Goal: Information Seeking & Learning: Learn about a topic

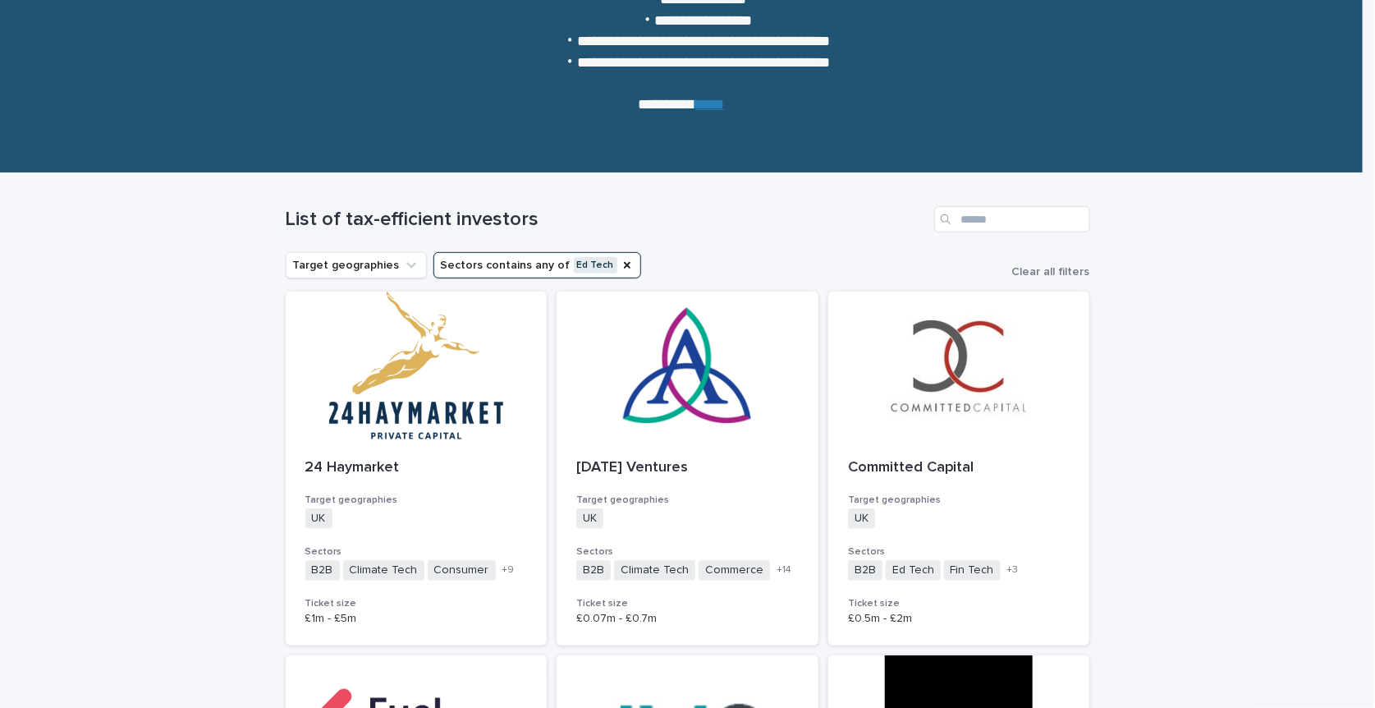
scroll to position [328, 0]
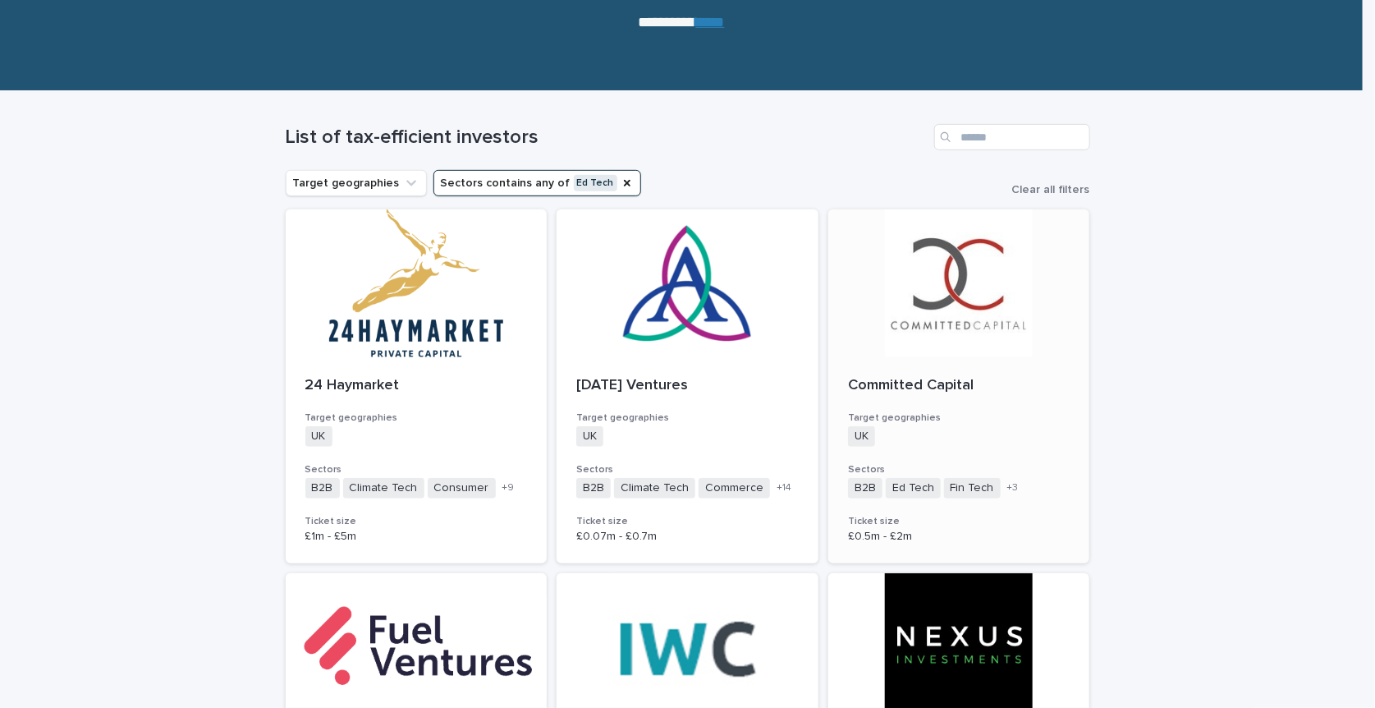
click at [981, 410] on div "Committed Capital Target geographies UK + 0 Sectors B2B Ed Tech Fin Tech Health…" at bounding box center [959, 460] width 262 height 206
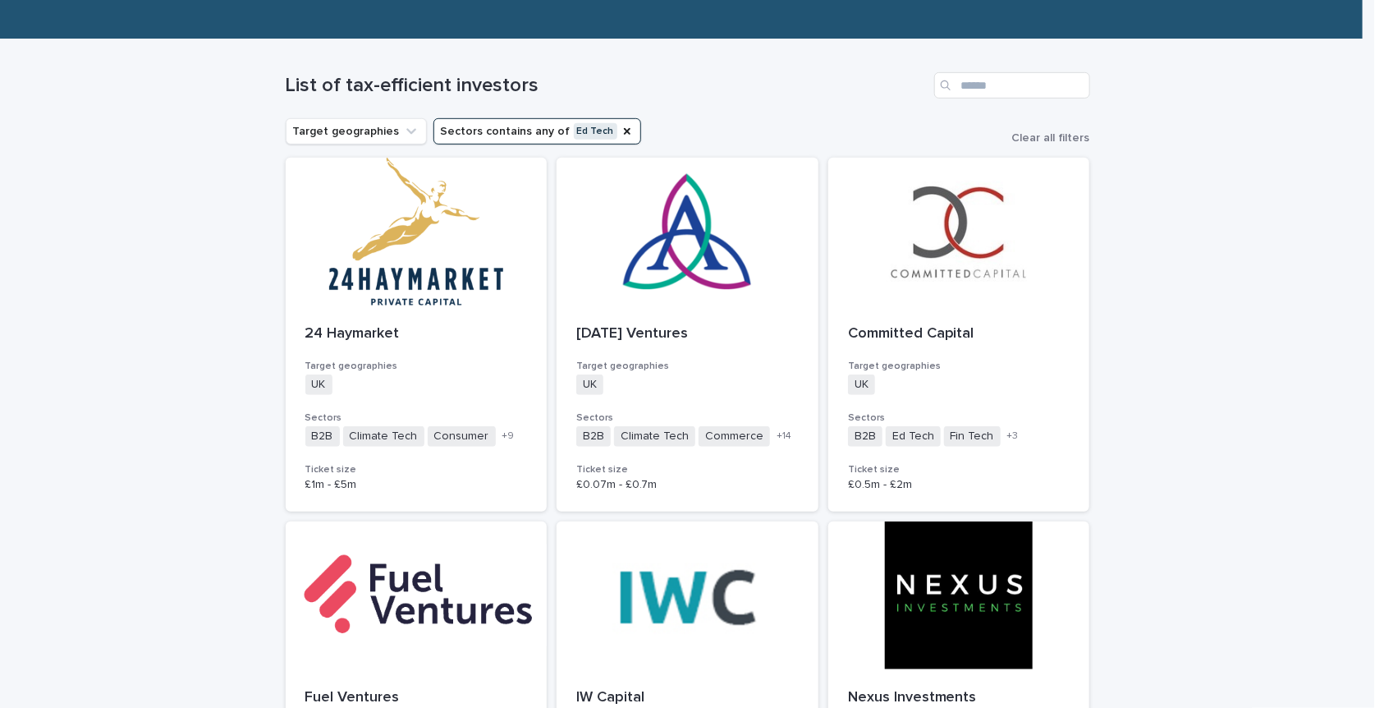
scroll to position [429, 0]
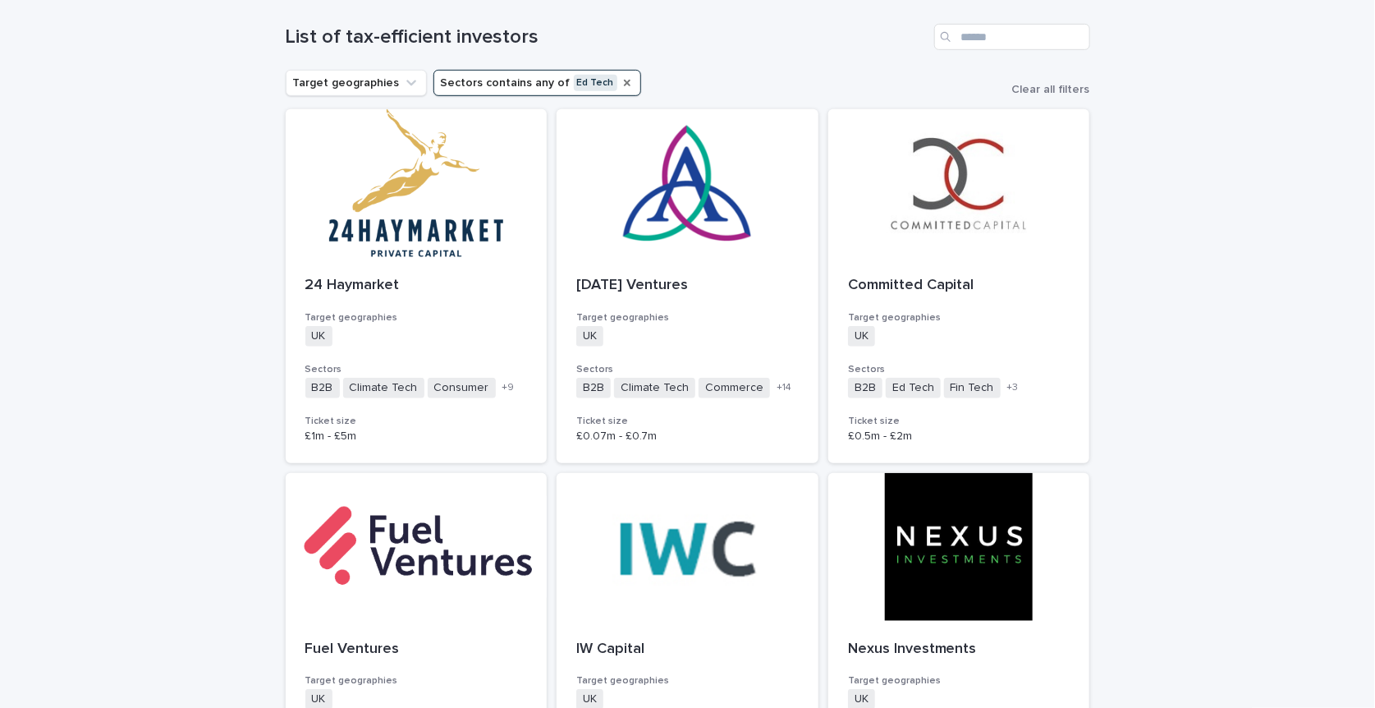
click at [624, 81] on icon "Sectors" at bounding box center [627, 83] width 7 height 7
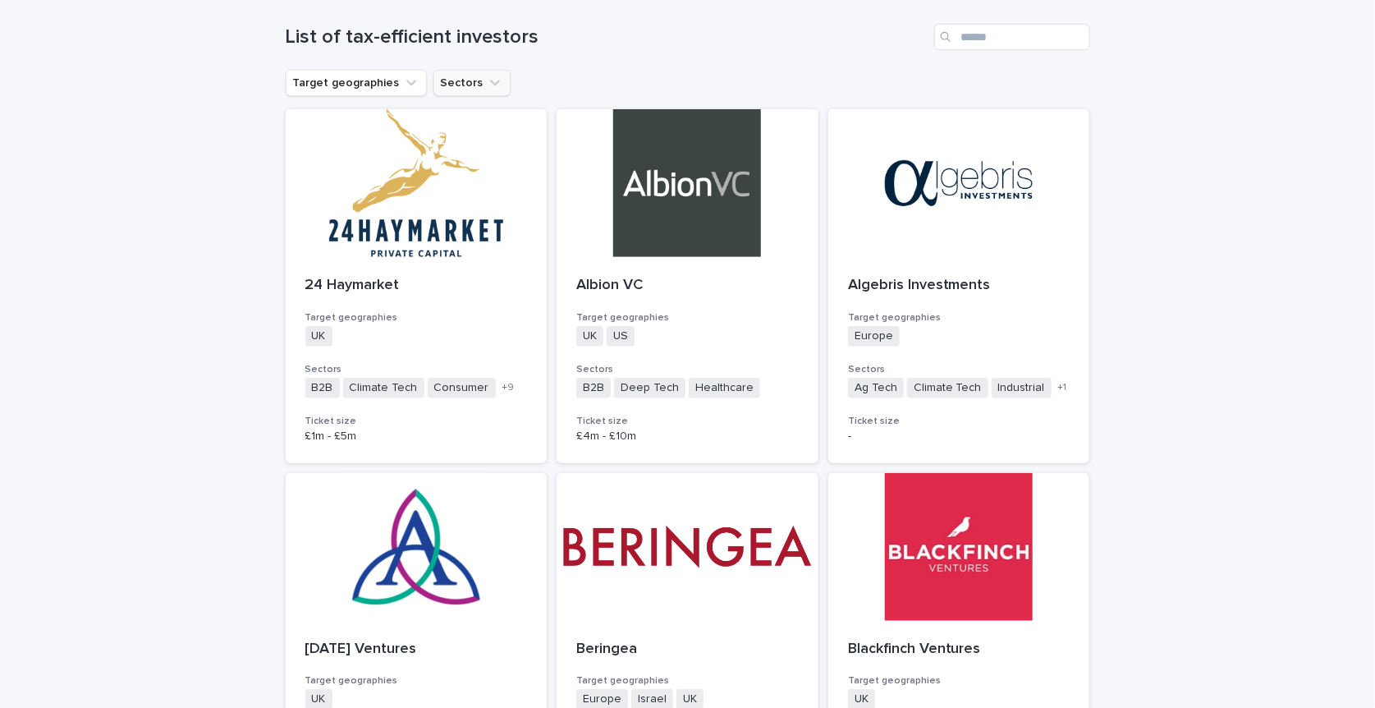
click at [487, 76] on icon "Sectors" at bounding box center [495, 83] width 16 height 16
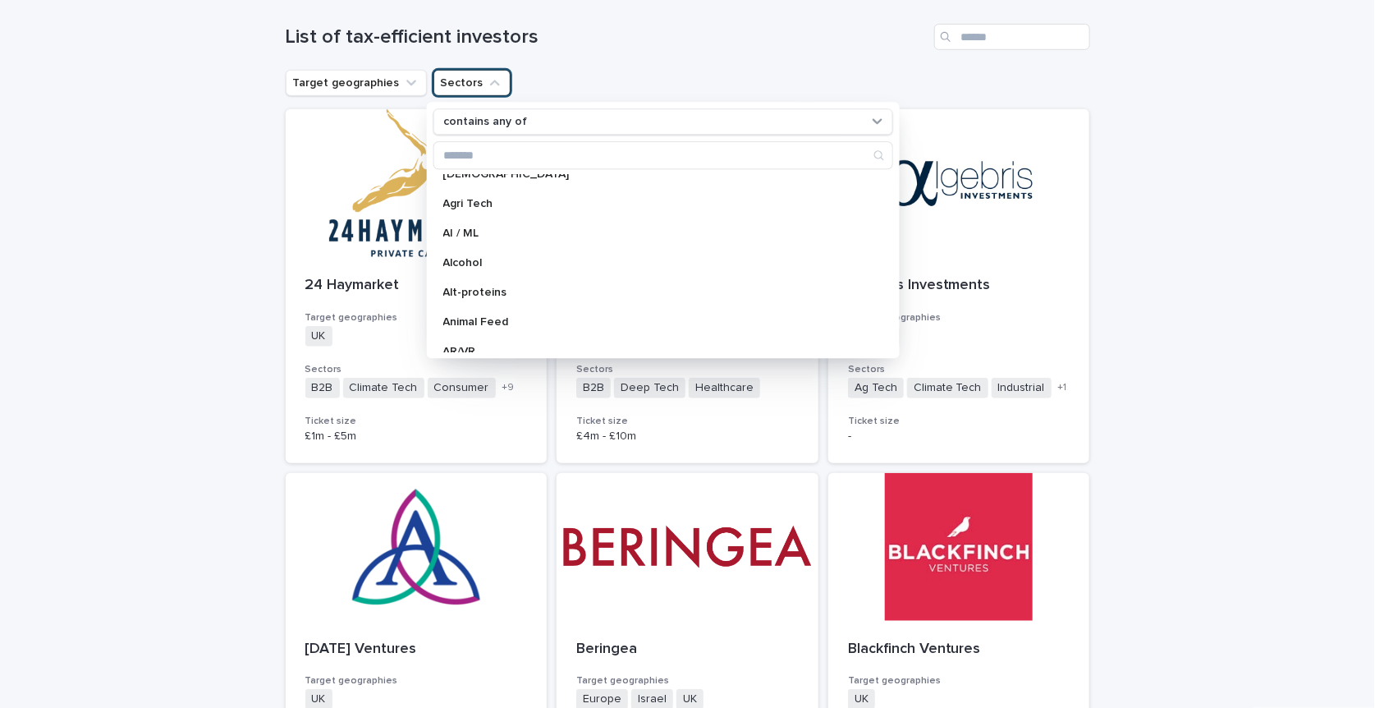
scroll to position [246, 0]
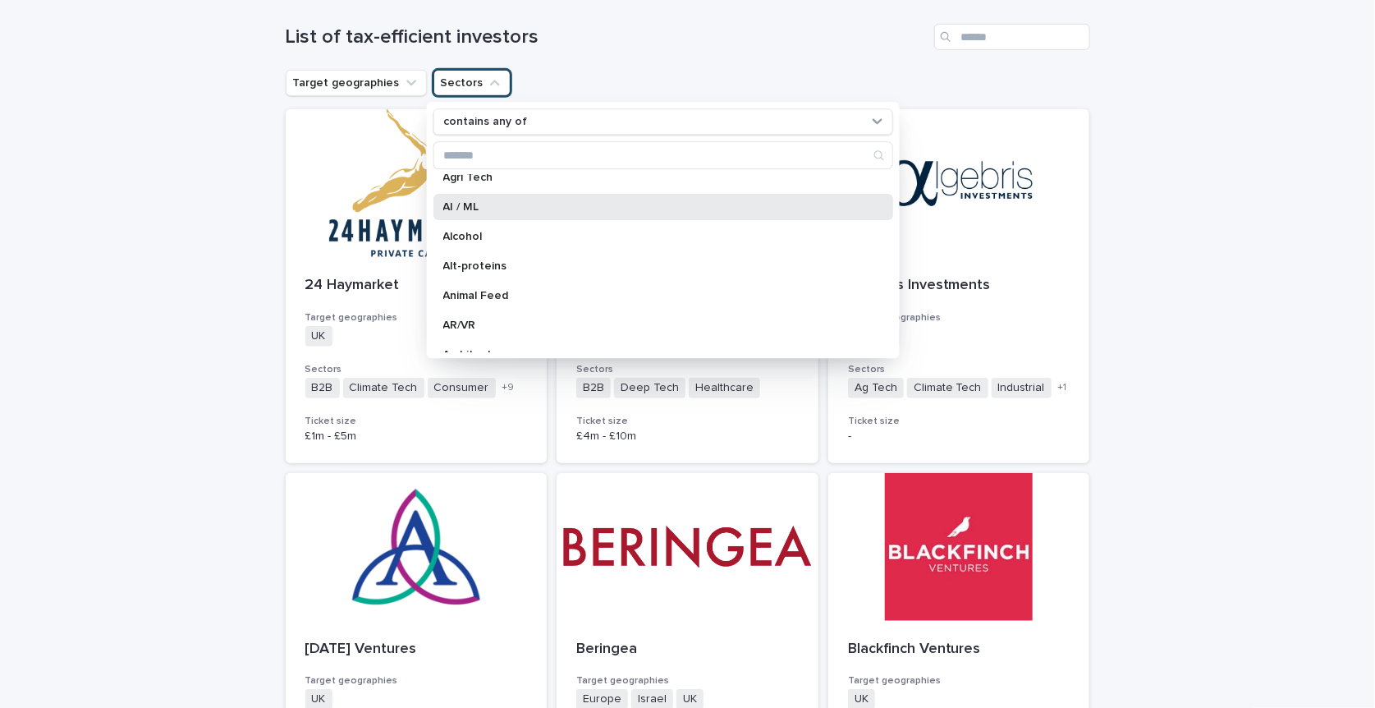
click at [512, 201] on p "AI / ML" at bounding box center [655, 206] width 424 height 11
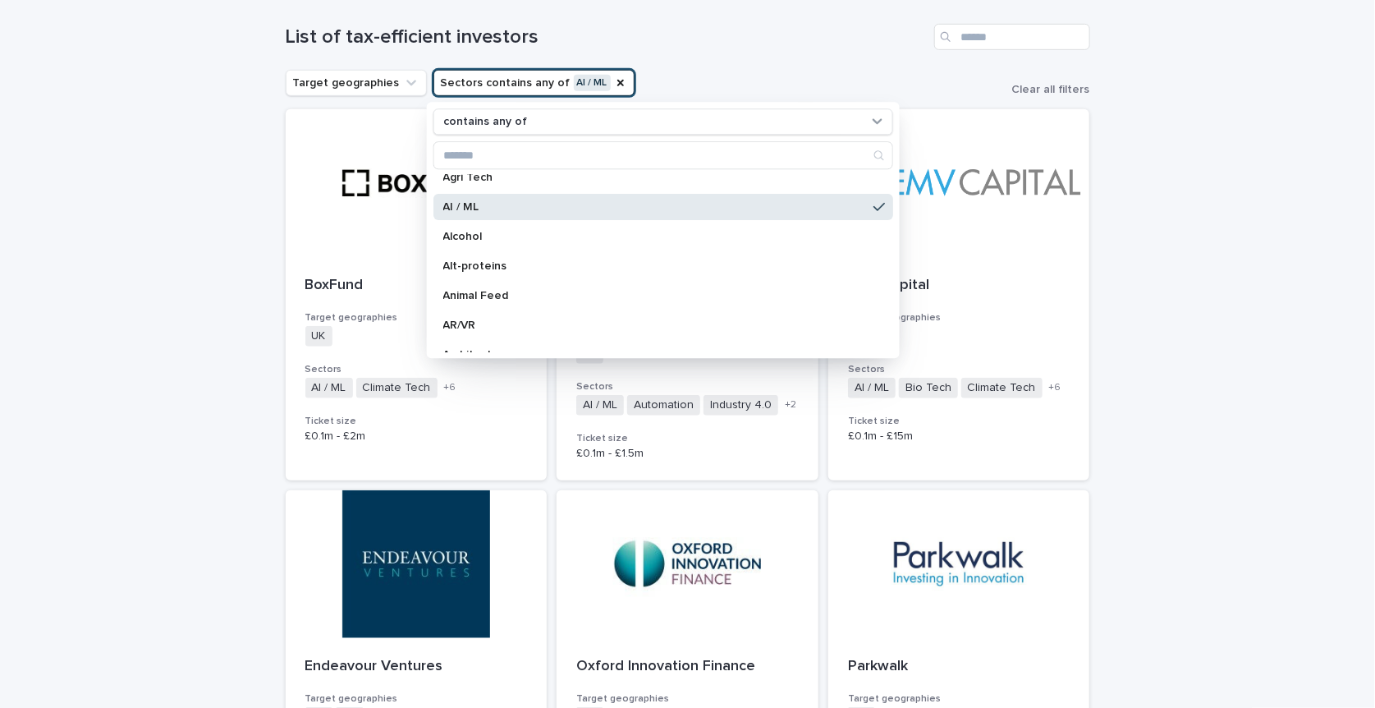
click at [1204, 399] on div "Loading... Saving… Loading... Saving… List of tax-efficient investors Target ge…" at bounding box center [687, 669] width 1375 height 1357
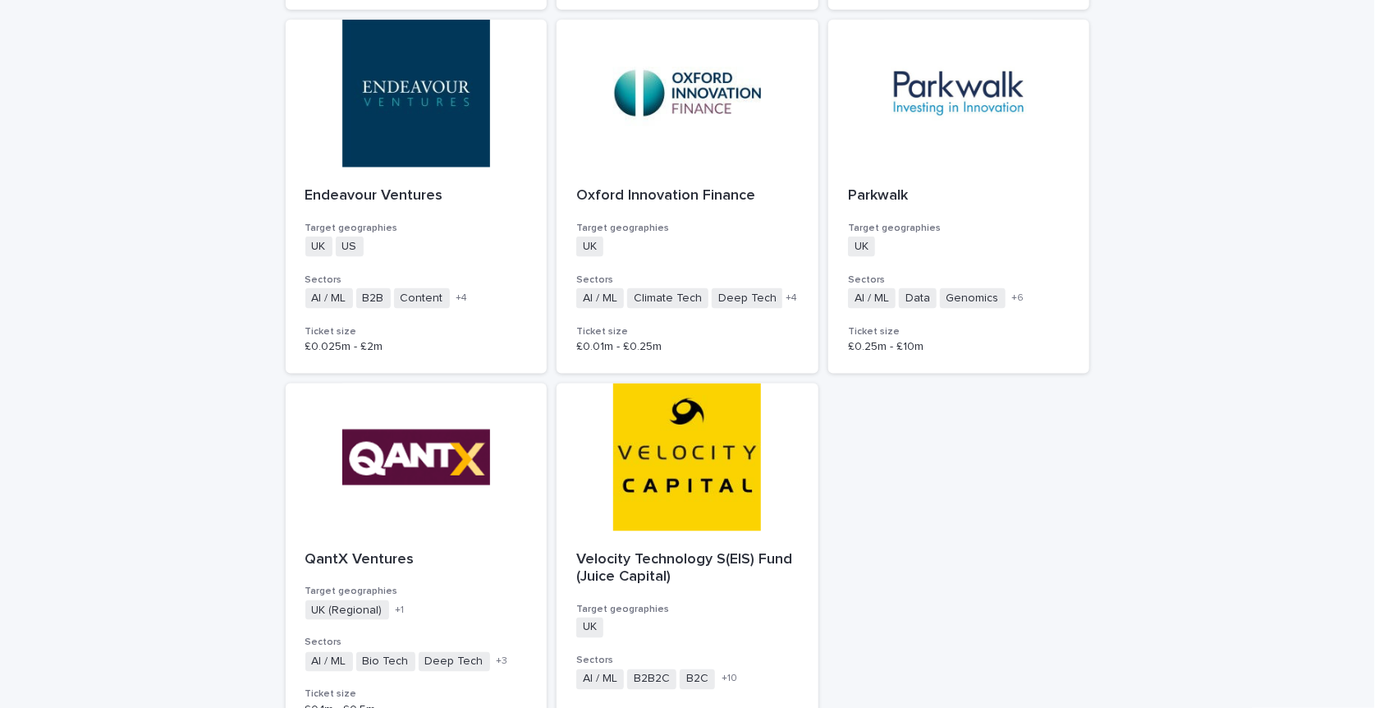
scroll to position [822, 0]
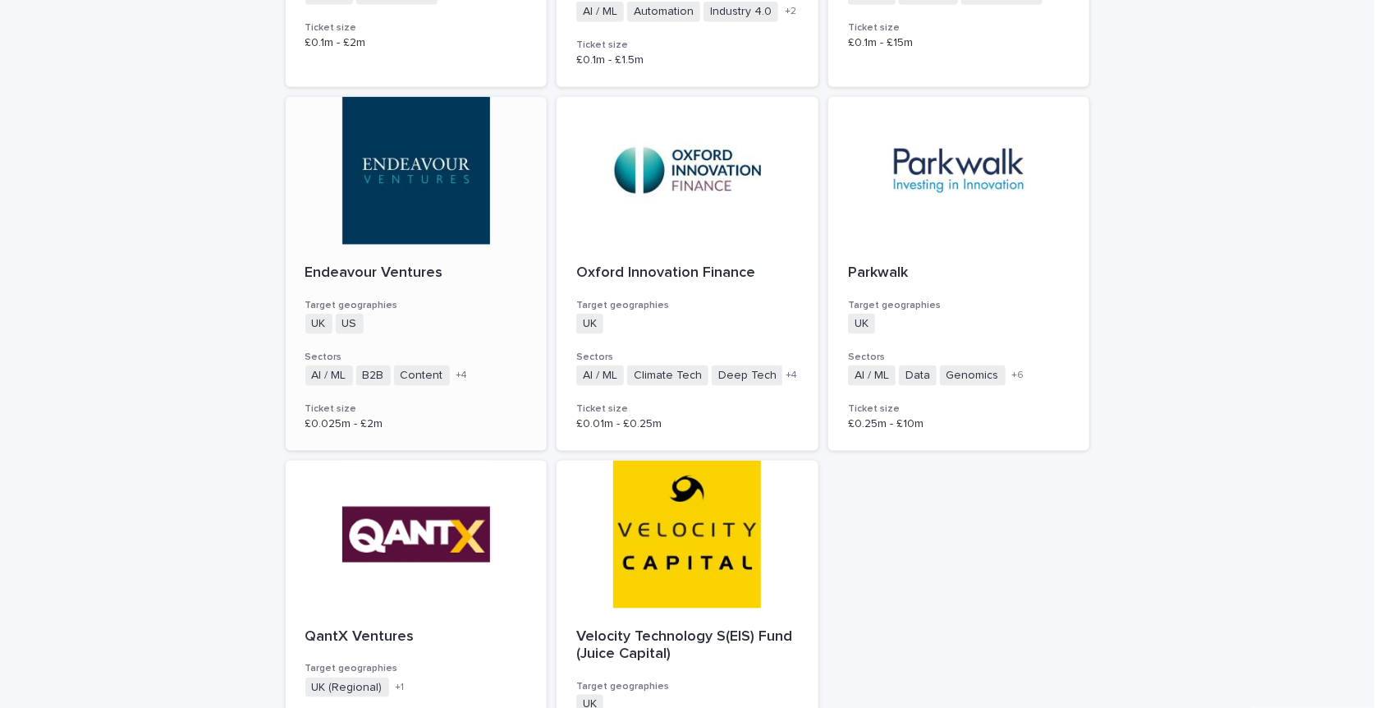
click at [413, 299] on h3 "Target geographies" at bounding box center [416, 305] width 223 height 13
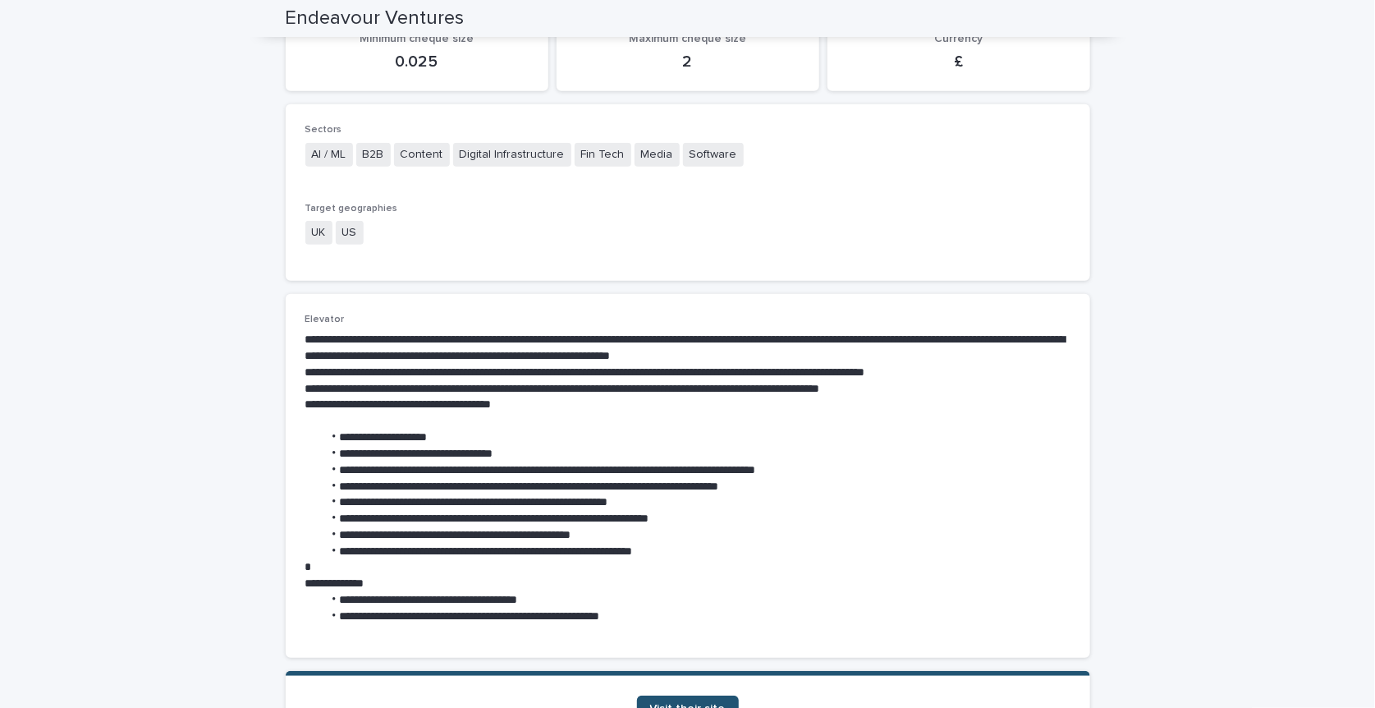
scroll to position [328, 0]
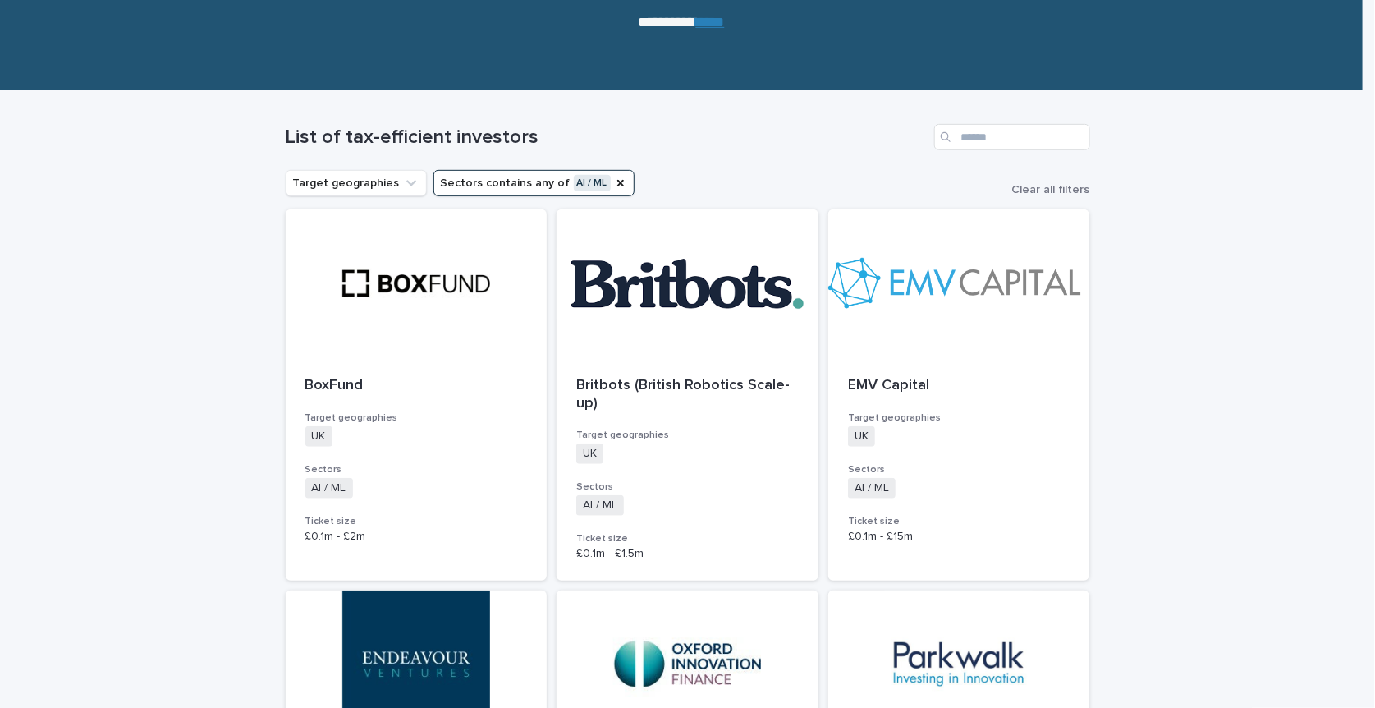
scroll to position [52, 0]
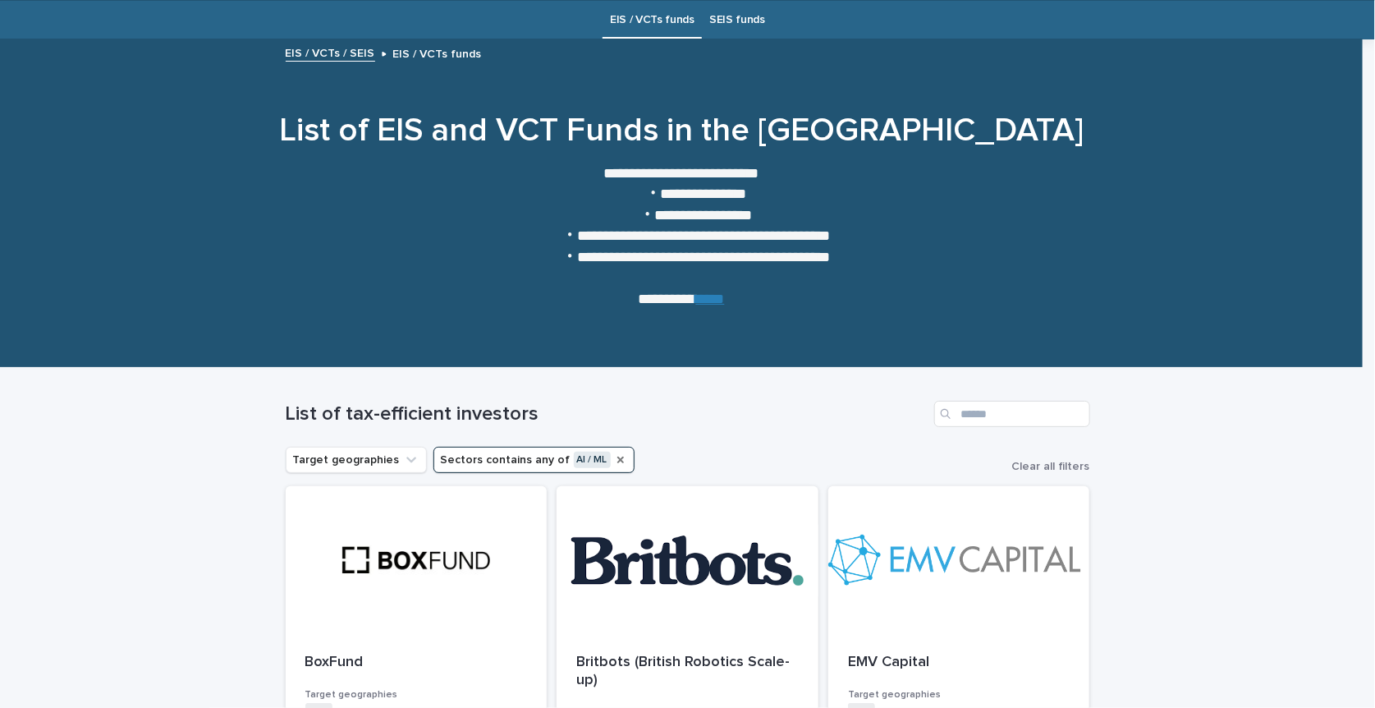
click at [617, 457] on icon "Sectors" at bounding box center [620, 460] width 7 height 7
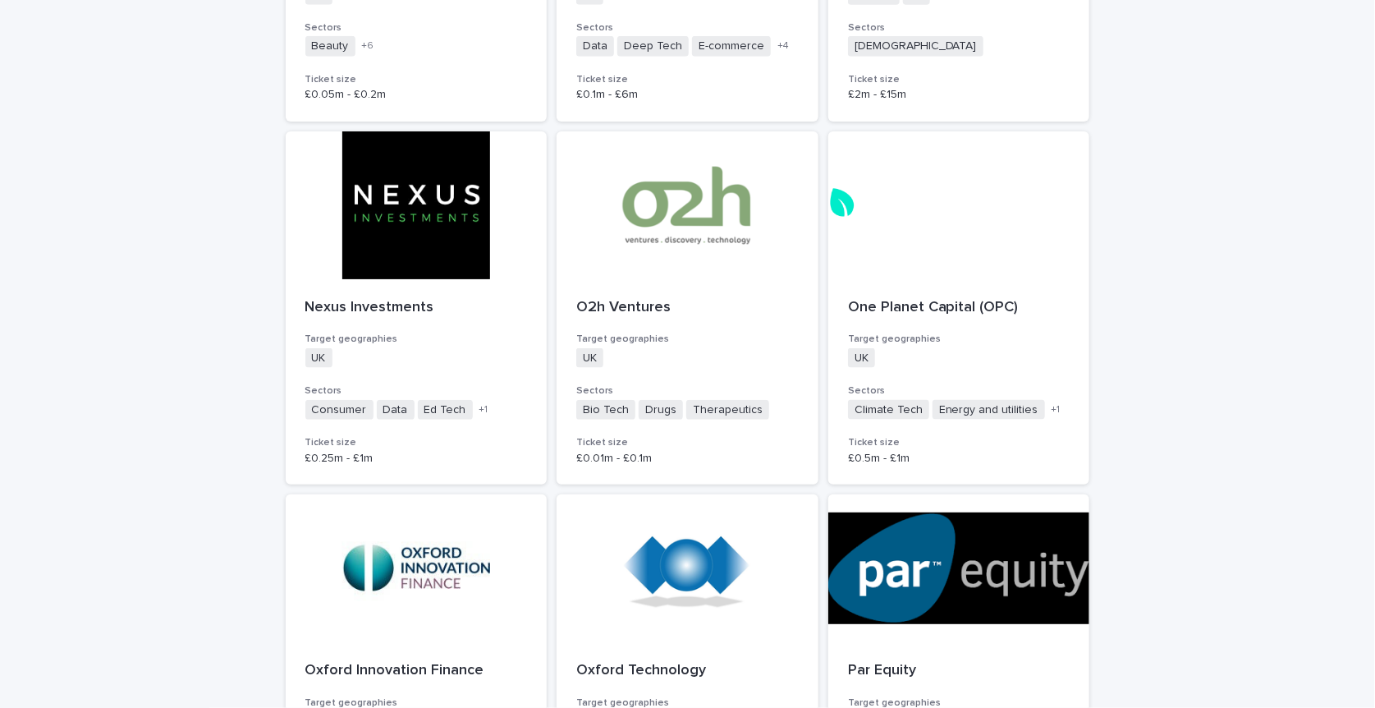
scroll to position [4338, 0]
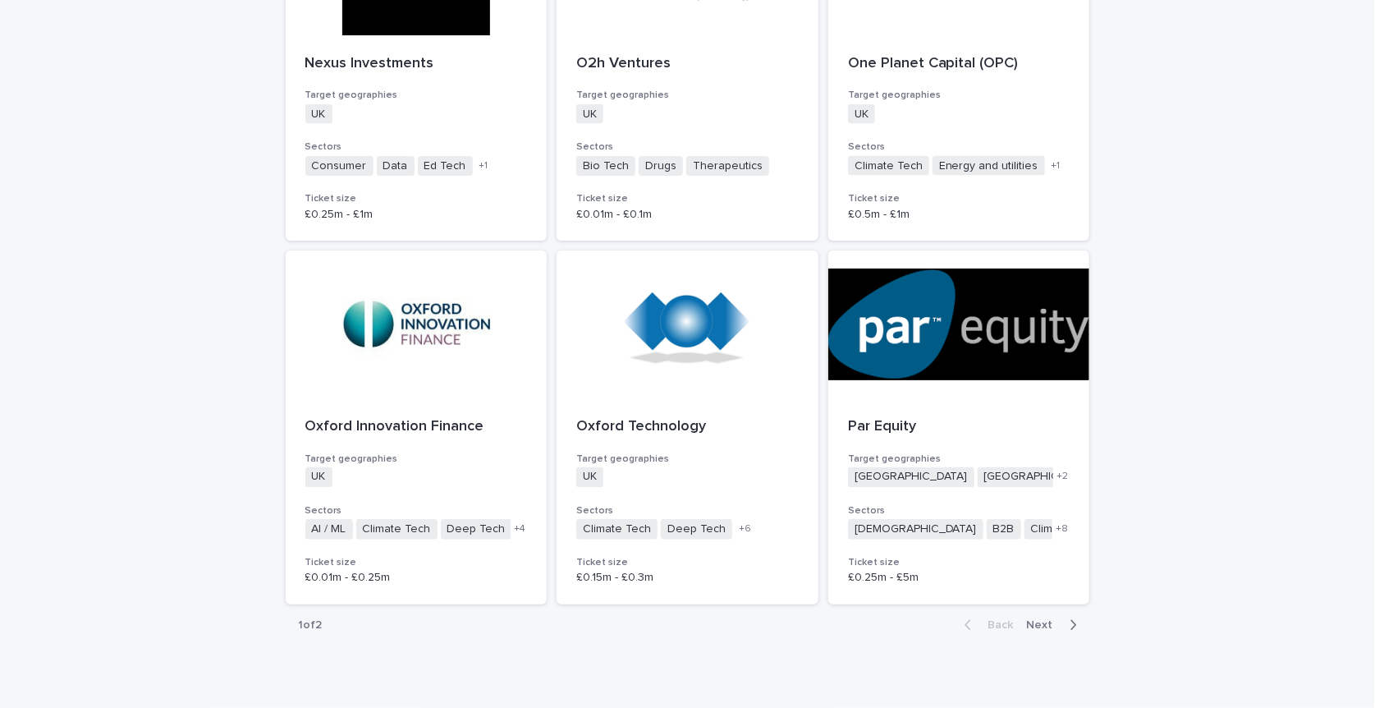
click at [1031, 619] on span "Next" at bounding box center [1045, 624] width 36 height 11
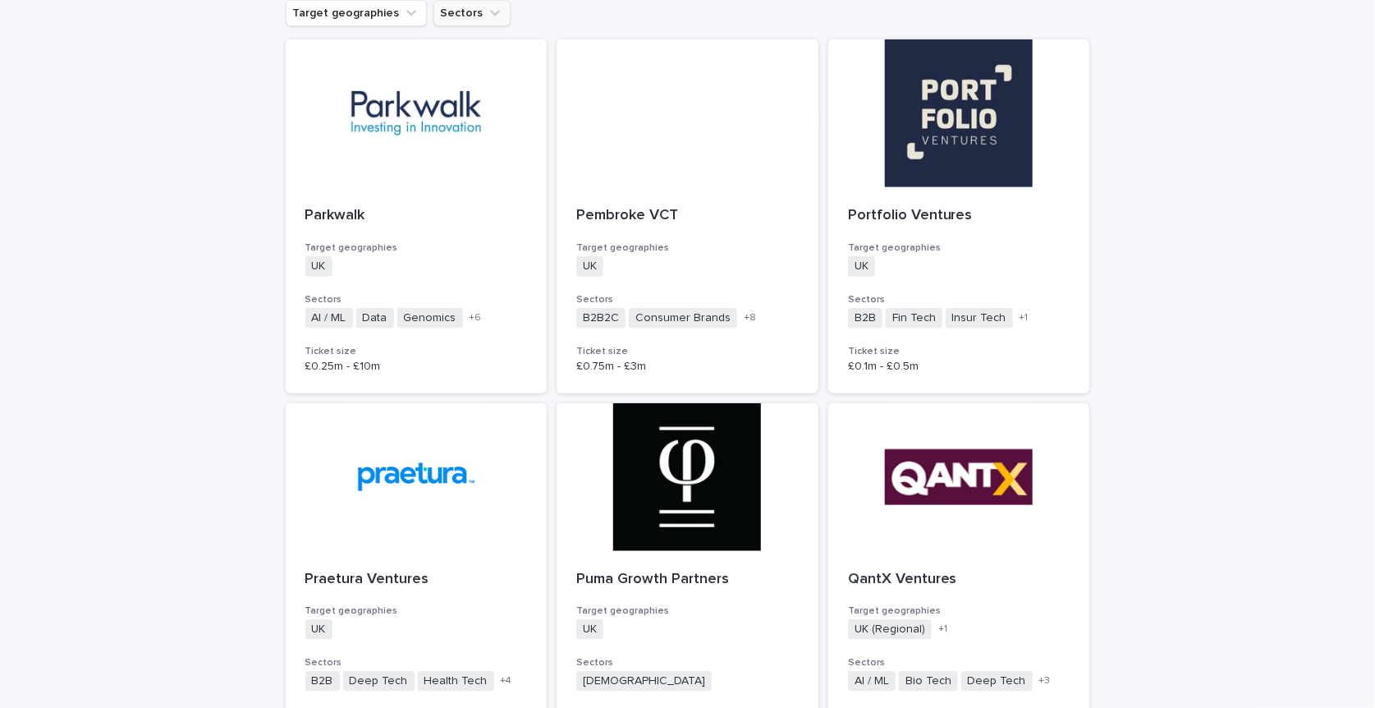
scroll to position [416, 0]
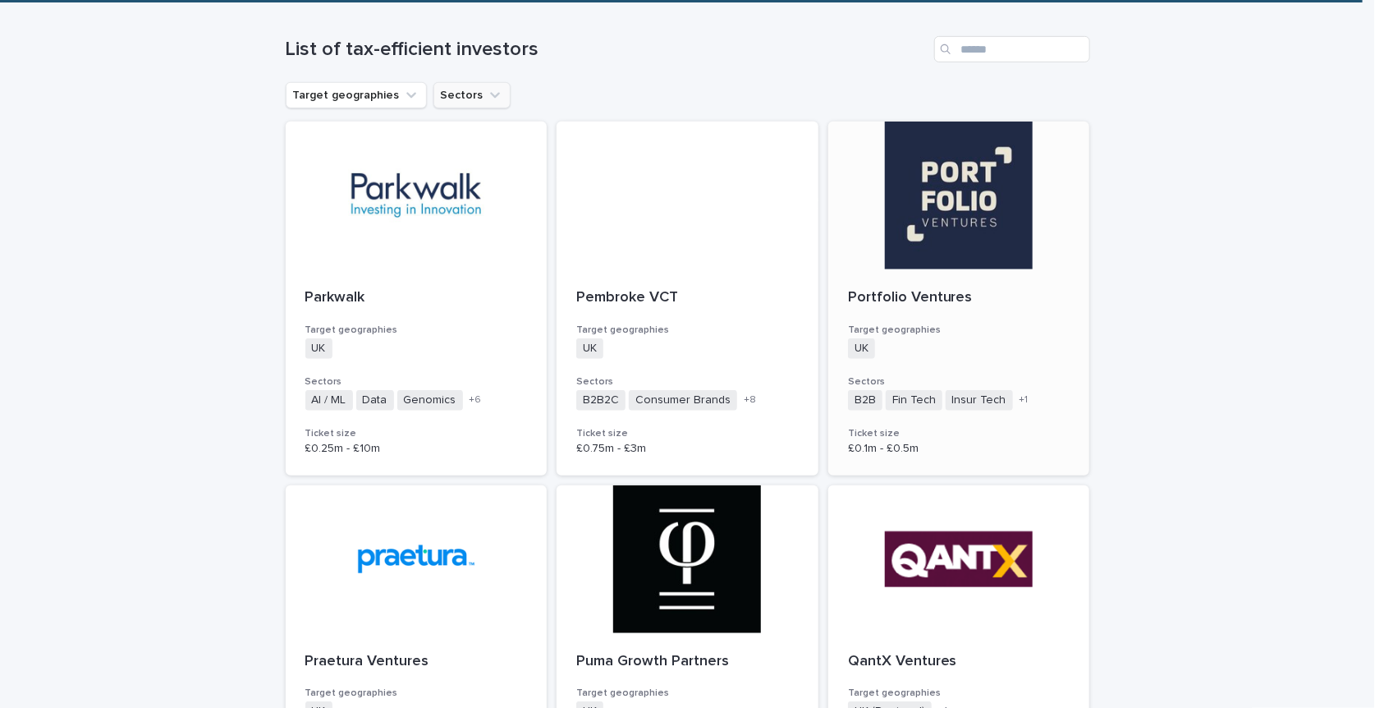
click at [952, 328] on h3 "Target geographies" at bounding box center [959, 330] width 223 height 13
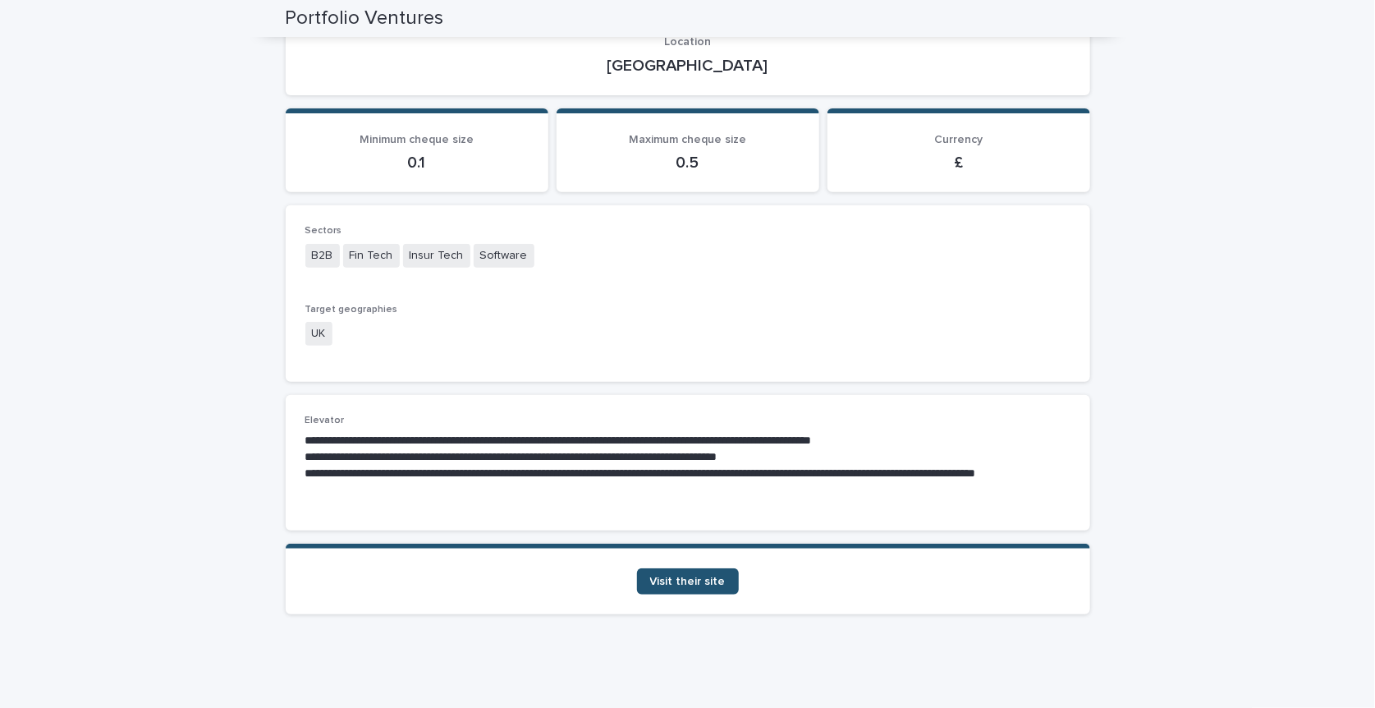
scroll to position [118, 0]
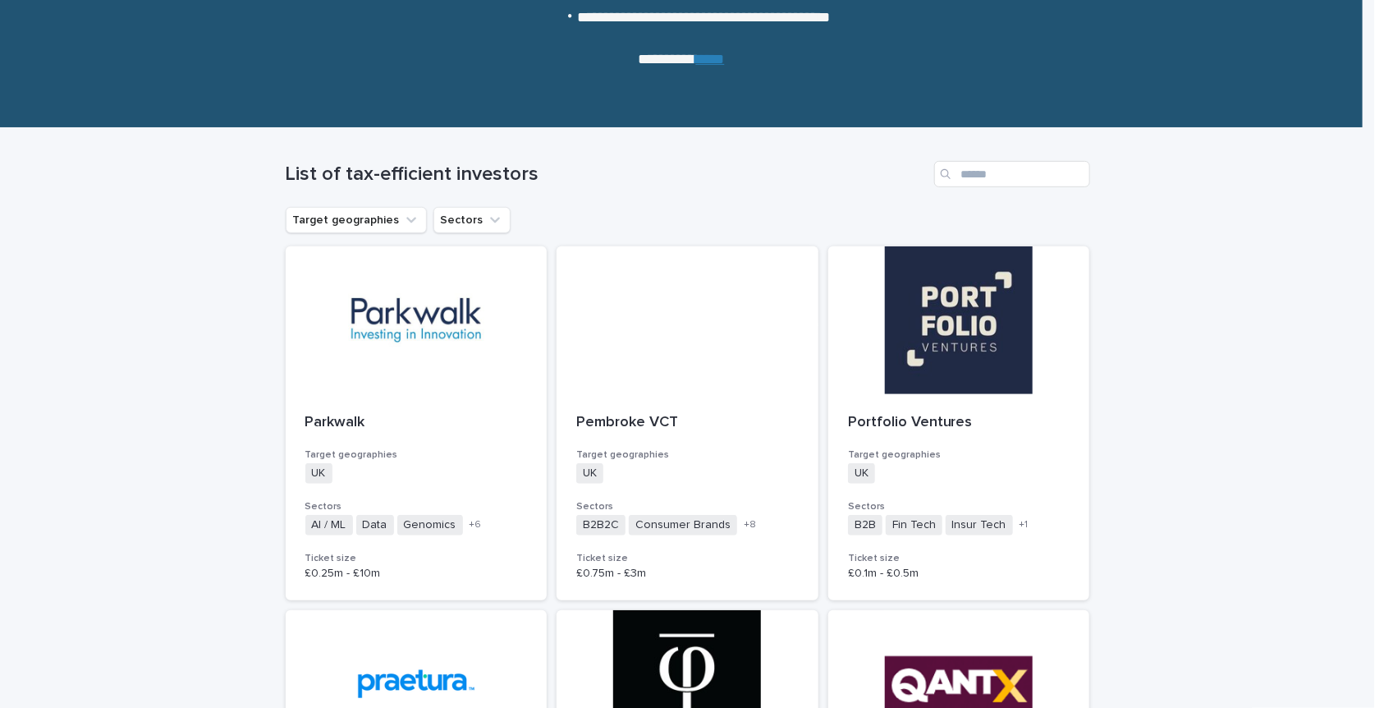
scroll to position [328, 0]
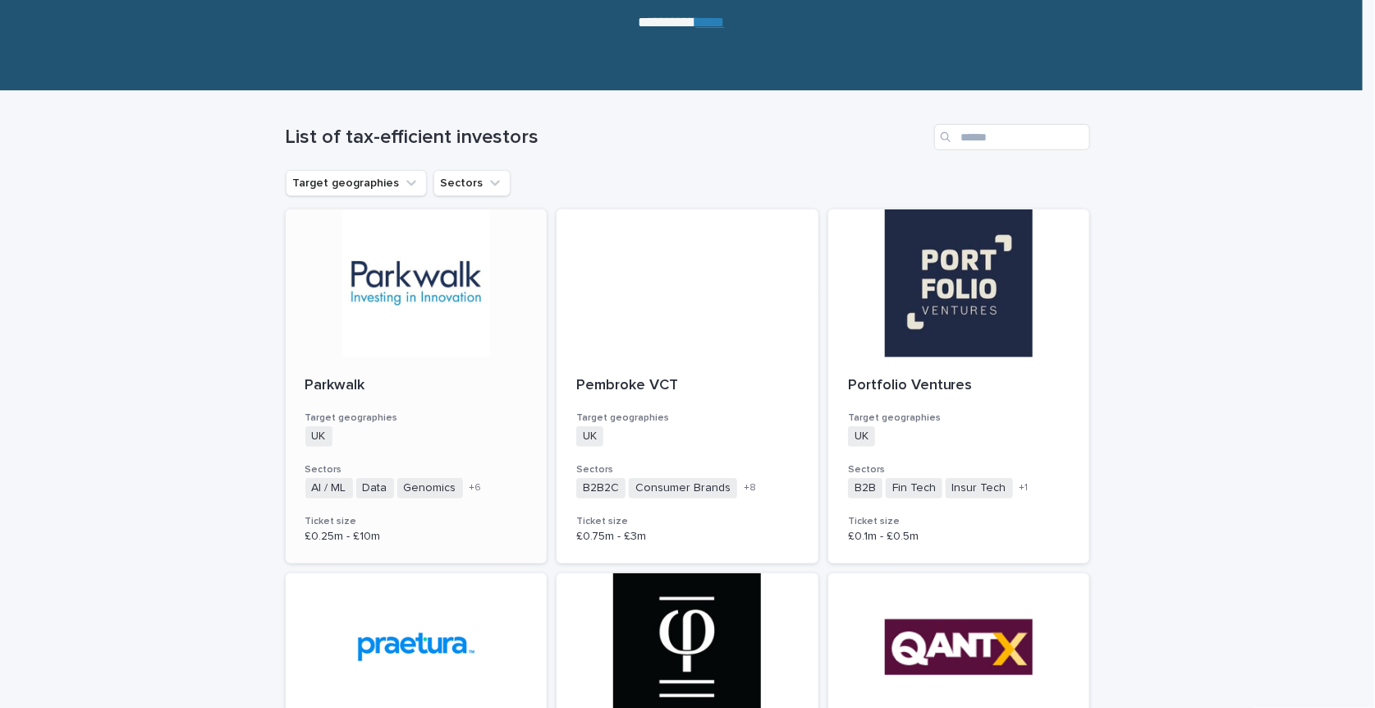
click at [421, 377] on p "Parkwalk" at bounding box center [416, 386] width 223 height 18
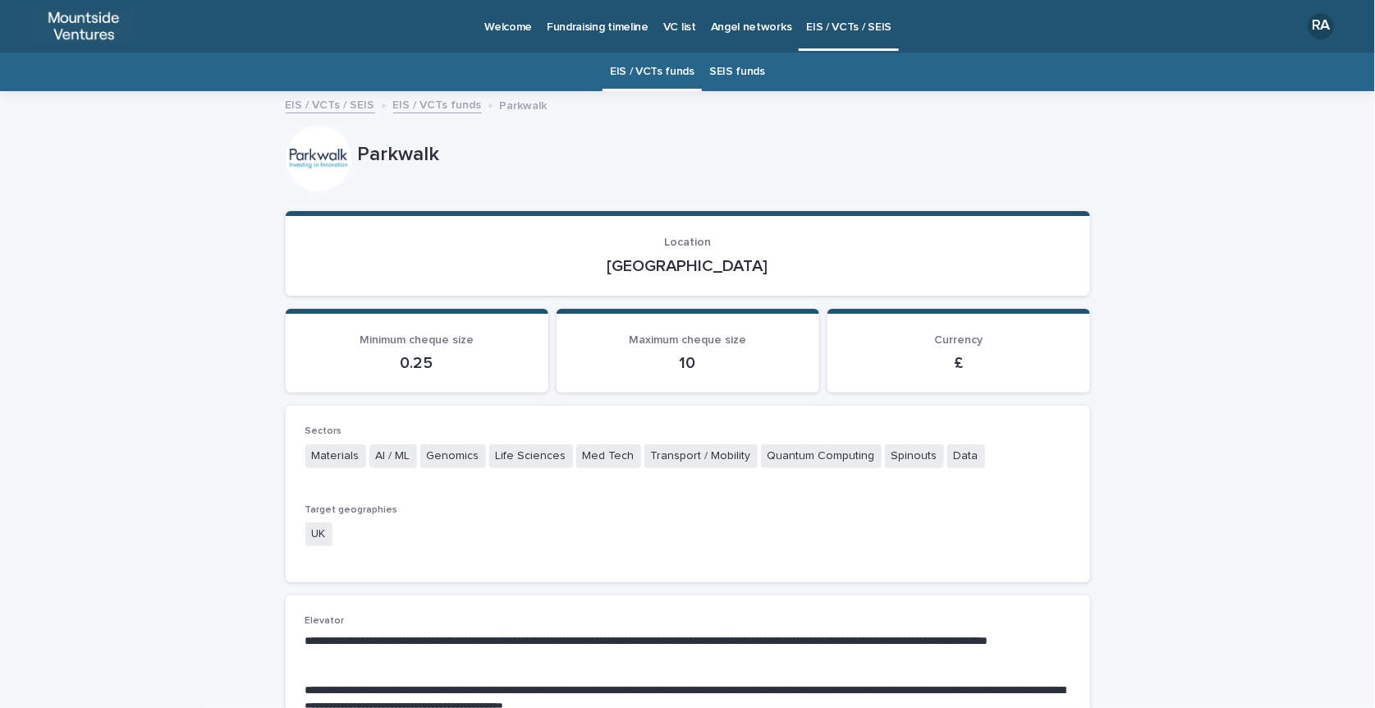
click at [435, 99] on link "EIS / VCTs funds" at bounding box center [437, 103] width 89 height 19
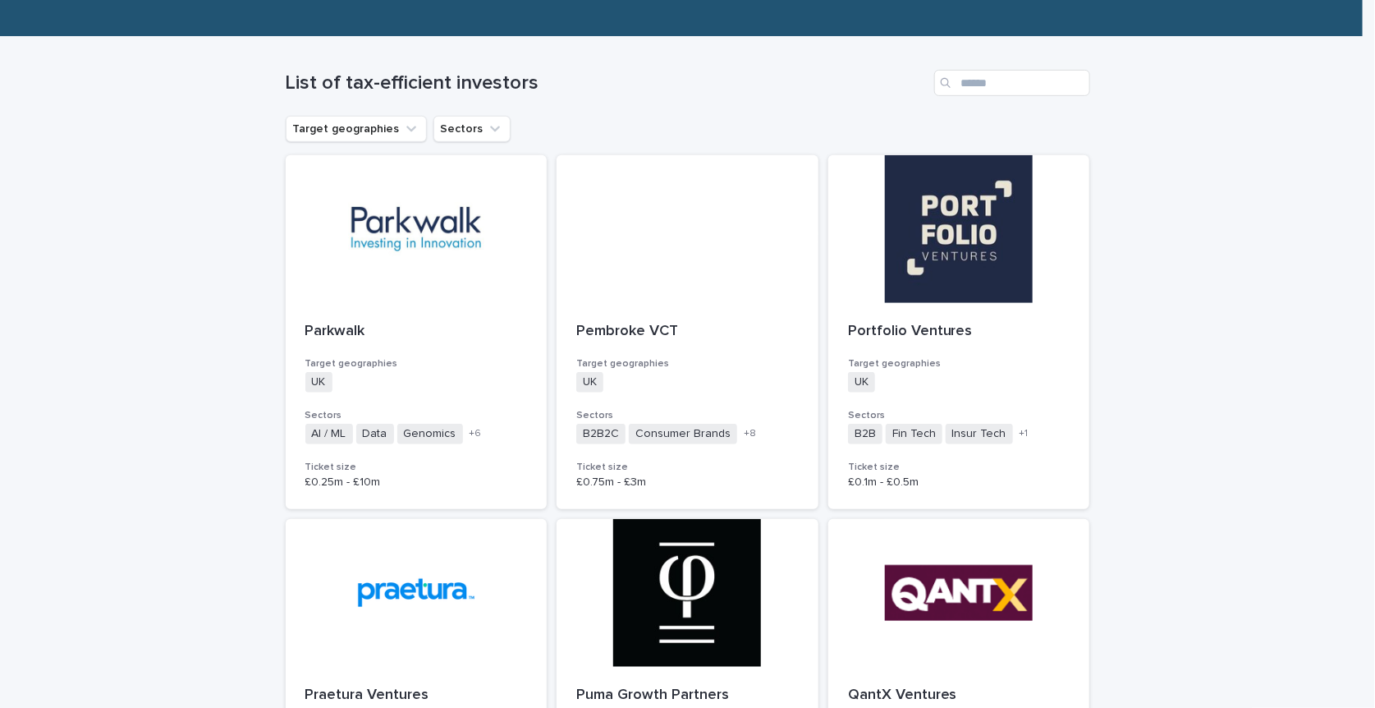
scroll to position [411, 0]
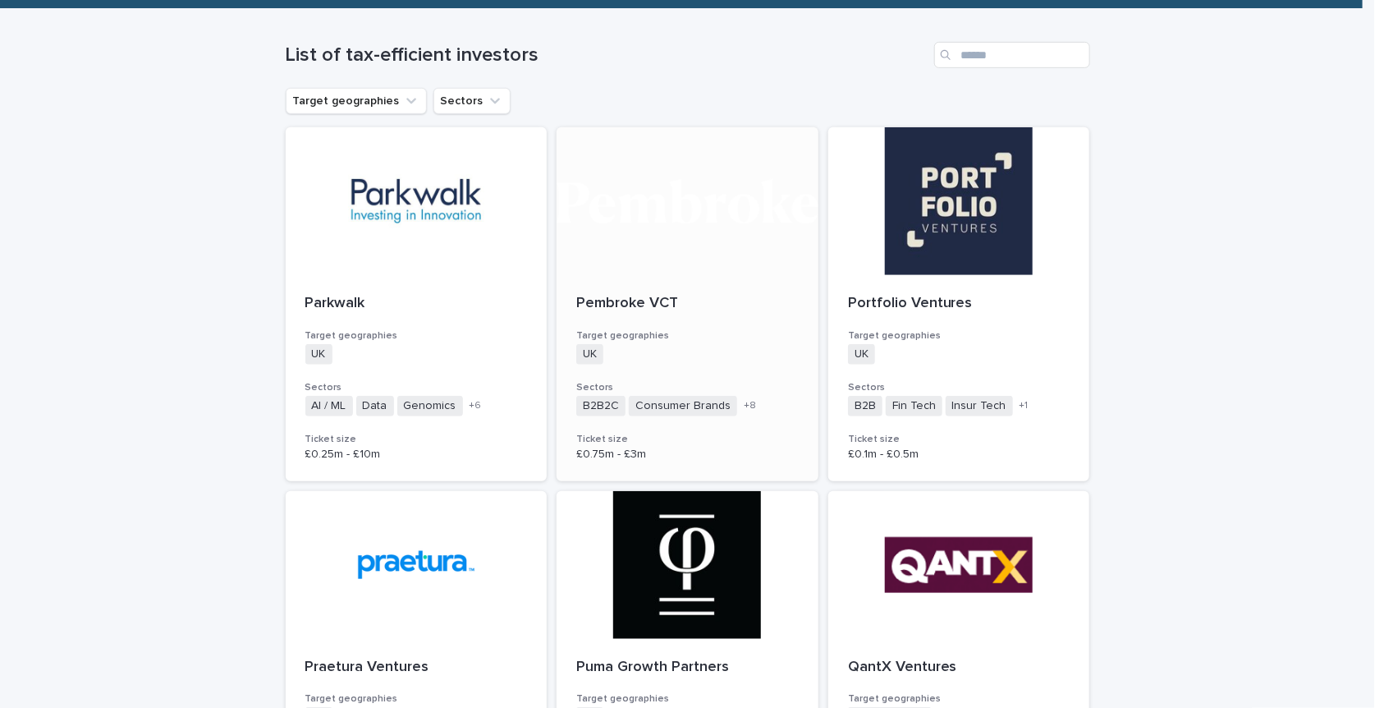
click at [681, 336] on h3 "Target geographies" at bounding box center [687, 335] width 223 height 13
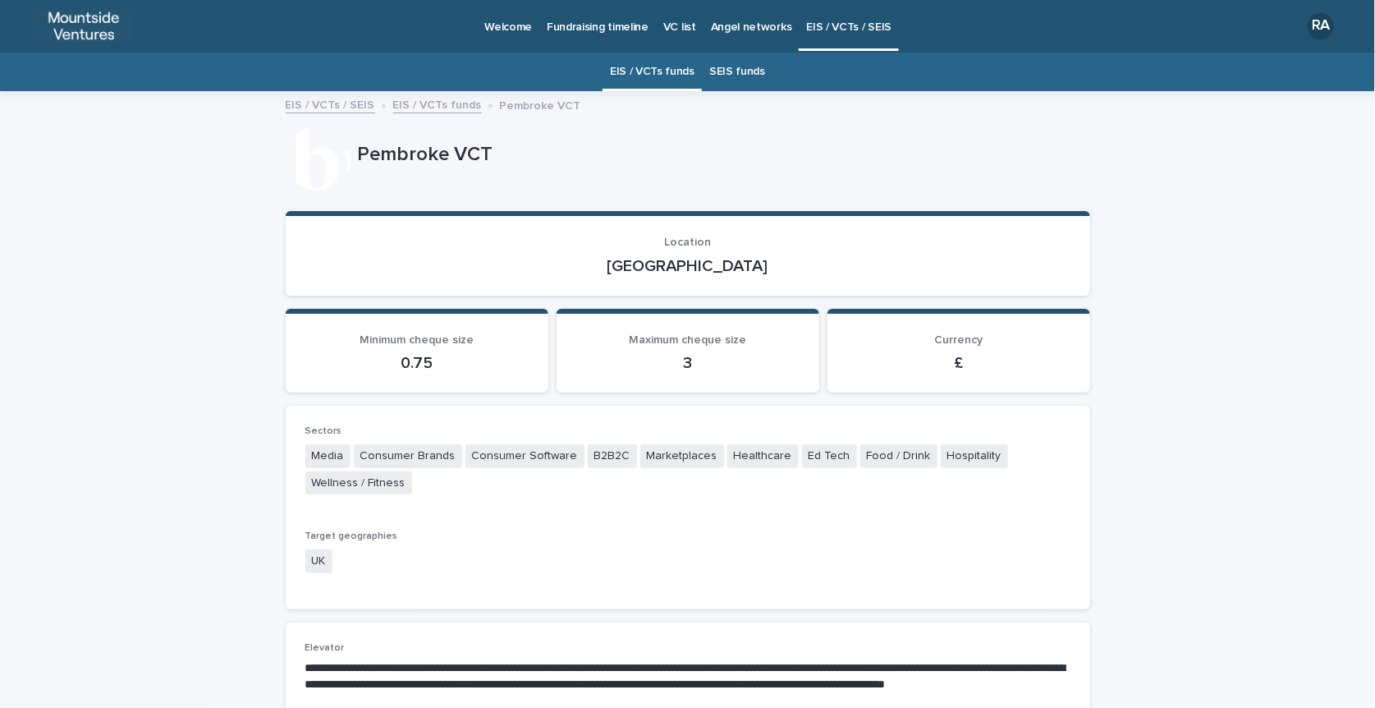
click at [408, 104] on link "EIS / VCTs funds" at bounding box center [437, 103] width 89 height 19
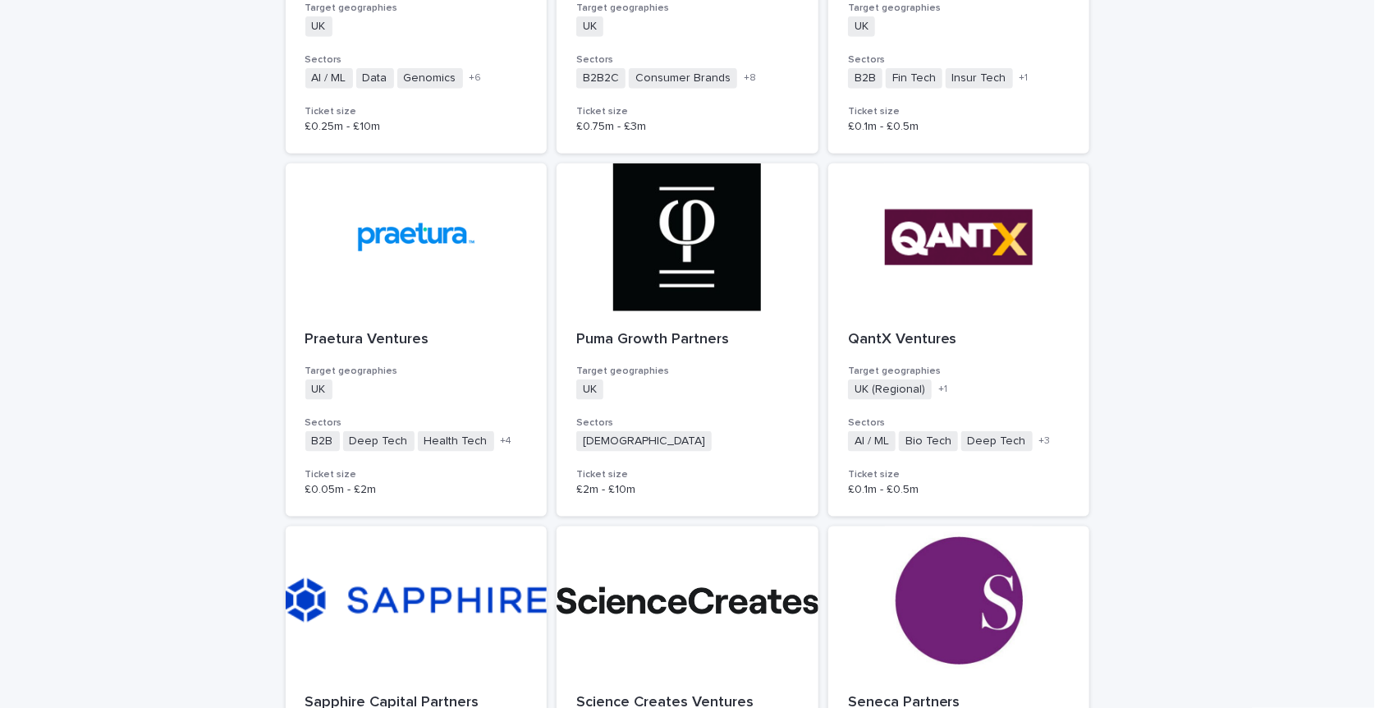
scroll to position [739, 0]
click at [665, 348] on div "Puma Growth Partners Target geographies UK + 0 Sectors Agnostic + 0 Ticket size…" at bounding box center [688, 413] width 262 height 206
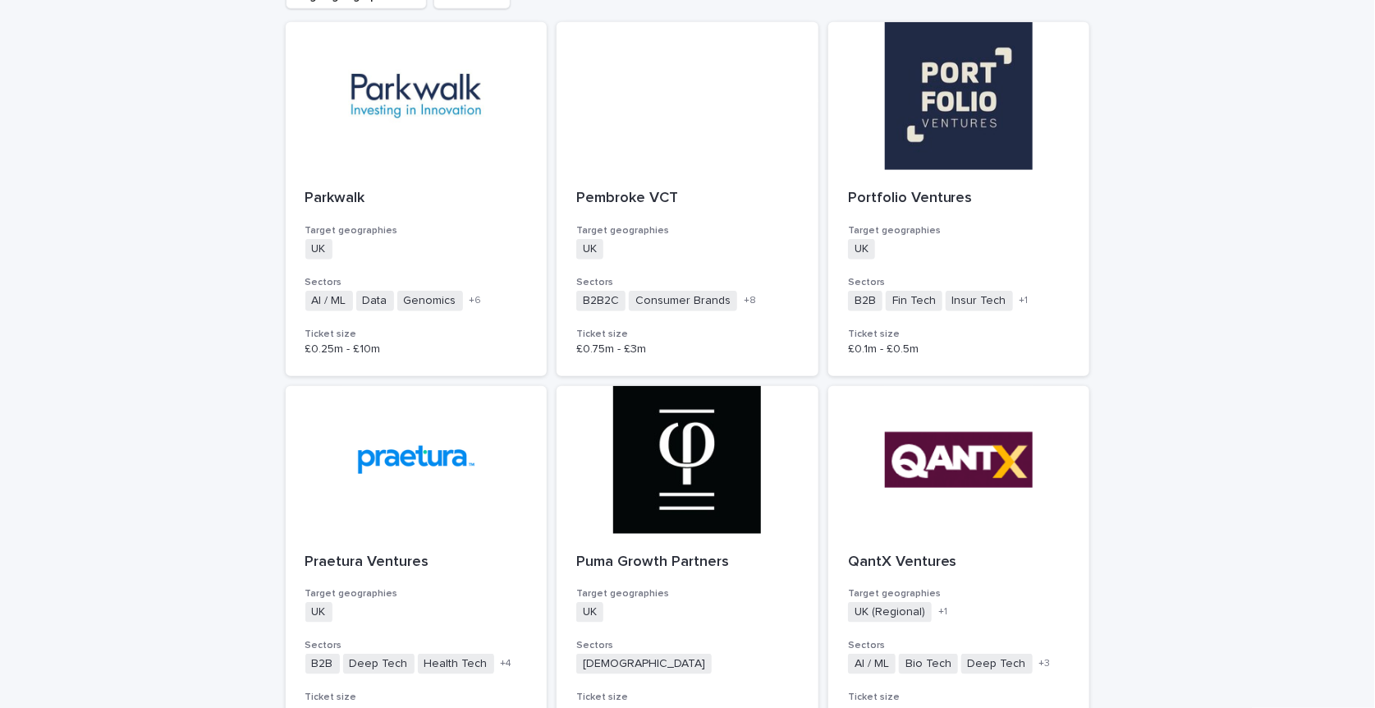
scroll to position [544, 0]
